Goal: Transaction & Acquisition: Book appointment/travel/reservation

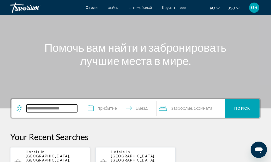
click at [34, 109] on input "Search widget" at bounding box center [52, 109] width 51 height 8
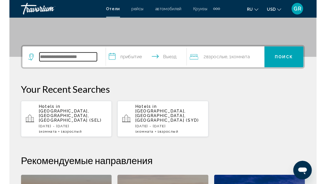
scroll to position [126, 0]
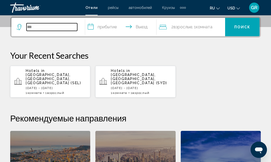
type input "****"
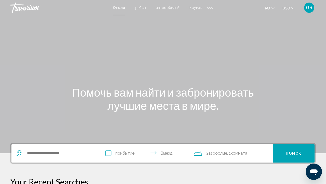
click at [71, 78] on div "Main content" at bounding box center [163, 76] width 326 height 153
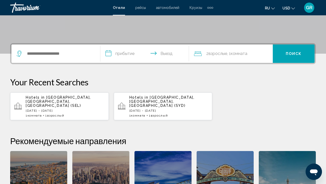
scroll to position [62, 0]
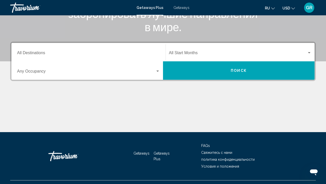
scroll to position [91, 0]
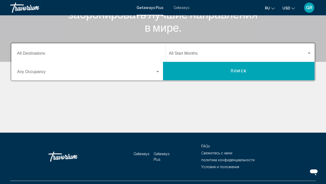
click at [295, 9] on icon "Change currency" at bounding box center [294, 9] width 4 height 4
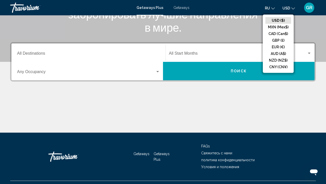
click at [271, 8] on button "ru English Español Français Italiano Português русский" at bounding box center [270, 7] width 10 height 7
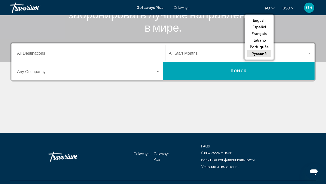
click at [126, 102] on div "Main content" at bounding box center [163, 113] width 306 height 38
